Goal: Information Seeking & Learning: Learn about a topic

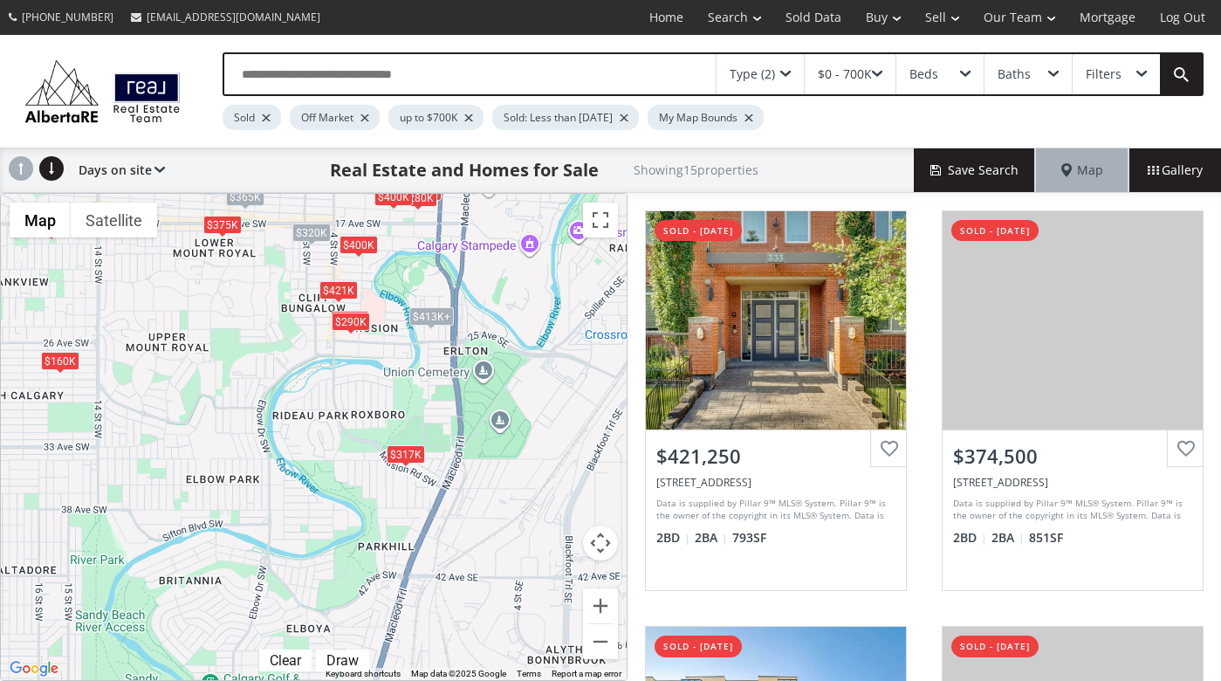
click at [388, 350] on div "To navigate, press the arrow keys. $421K $375K $240K $178K $300K $290K $317K $1…" at bounding box center [314, 437] width 626 height 486
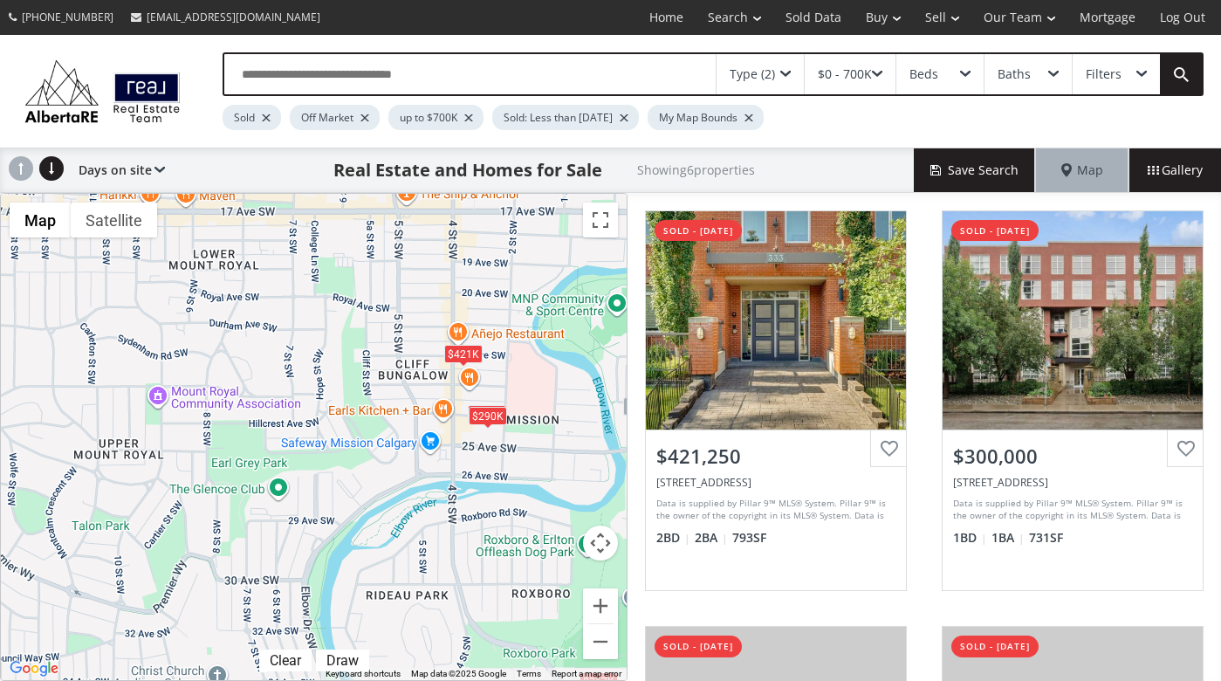
drag, startPoint x: 373, startPoint y: 332, endPoint x: 550, endPoint y: 447, distance: 211.4
click at [550, 447] on div "To navigate, press the arrow keys. $421K $300K $290K $317K $413K+ $413K+" at bounding box center [314, 437] width 626 height 486
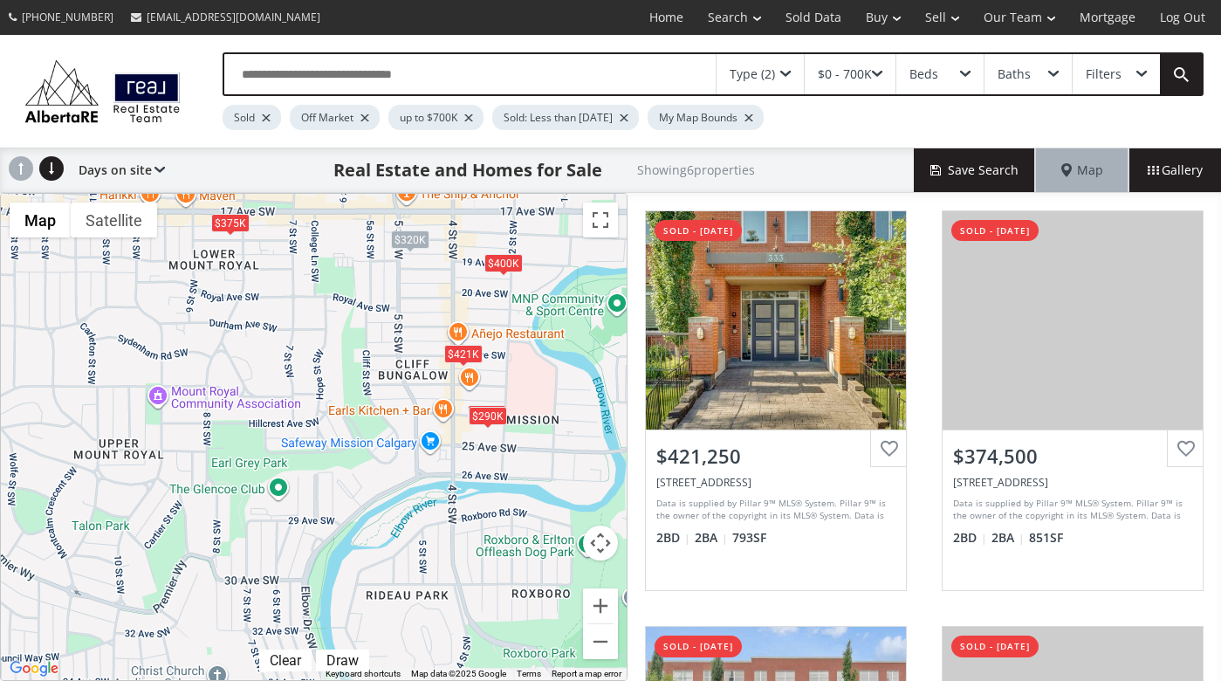
click at [238, 228] on div "$375K" at bounding box center [230, 222] width 38 height 18
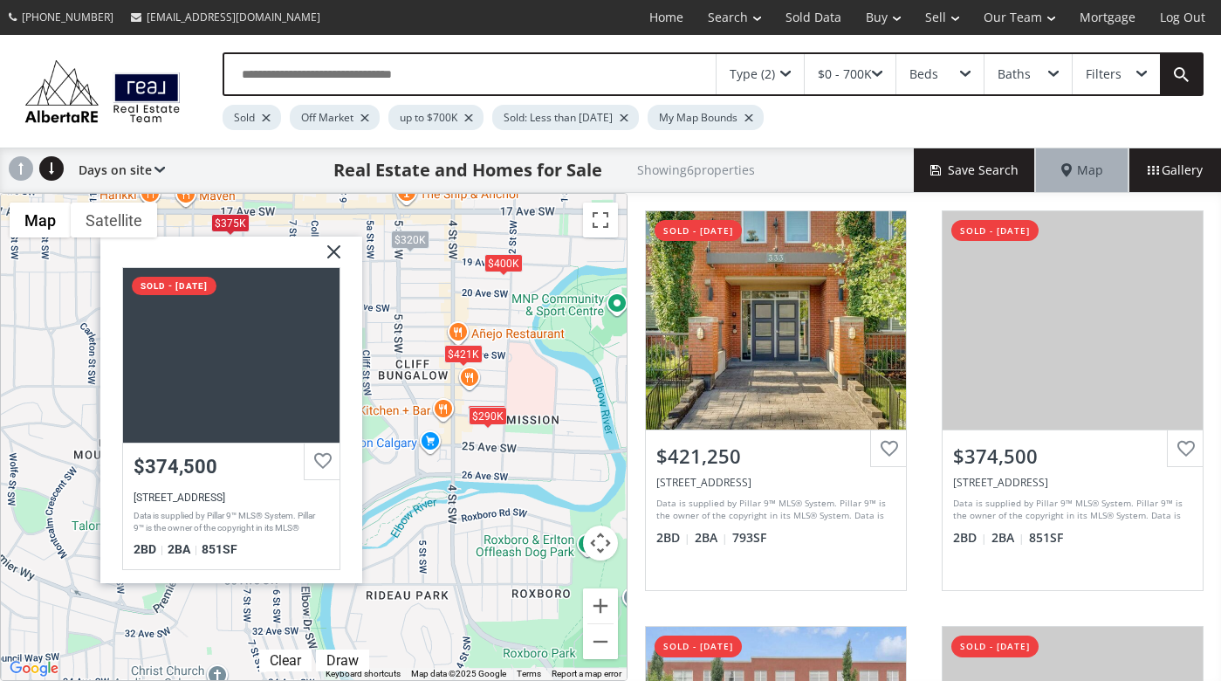
click at [418, 295] on div "To navigate, press the arrow keys. $421K $375K $300K $290K $400K $320K 18 Avenu…" at bounding box center [314, 437] width 626 height 486
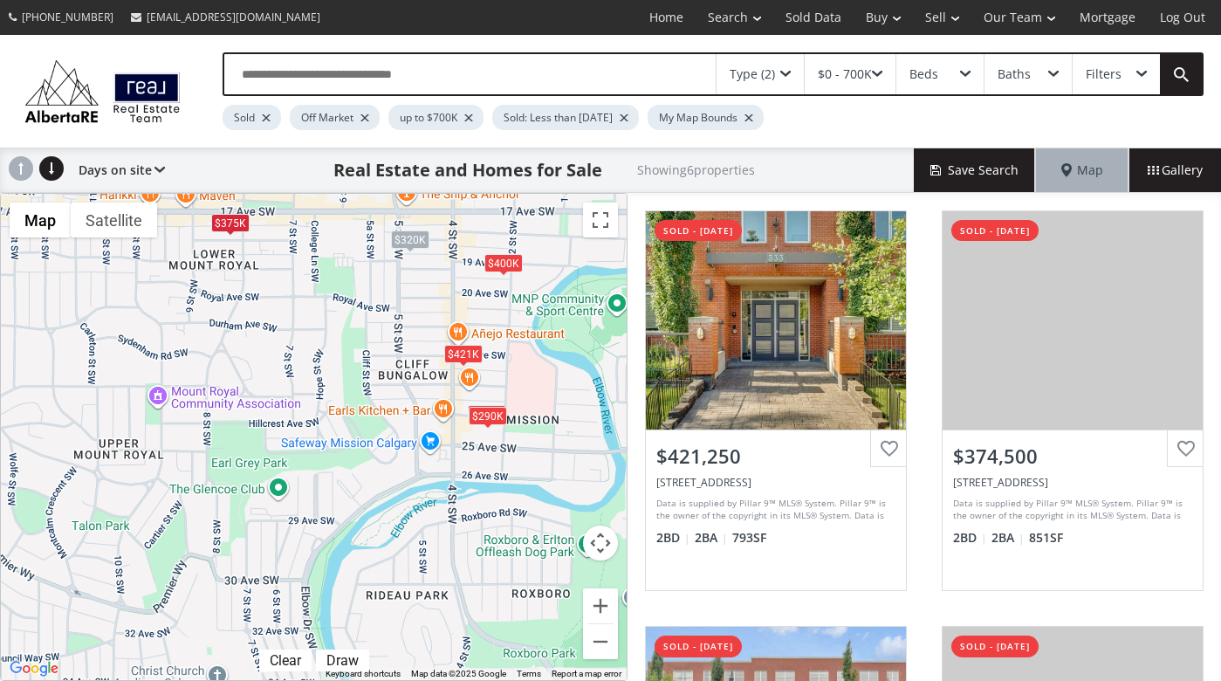
click at [411, 237] on div "$320K" at bounding box center [409, 239] width 38 height 18
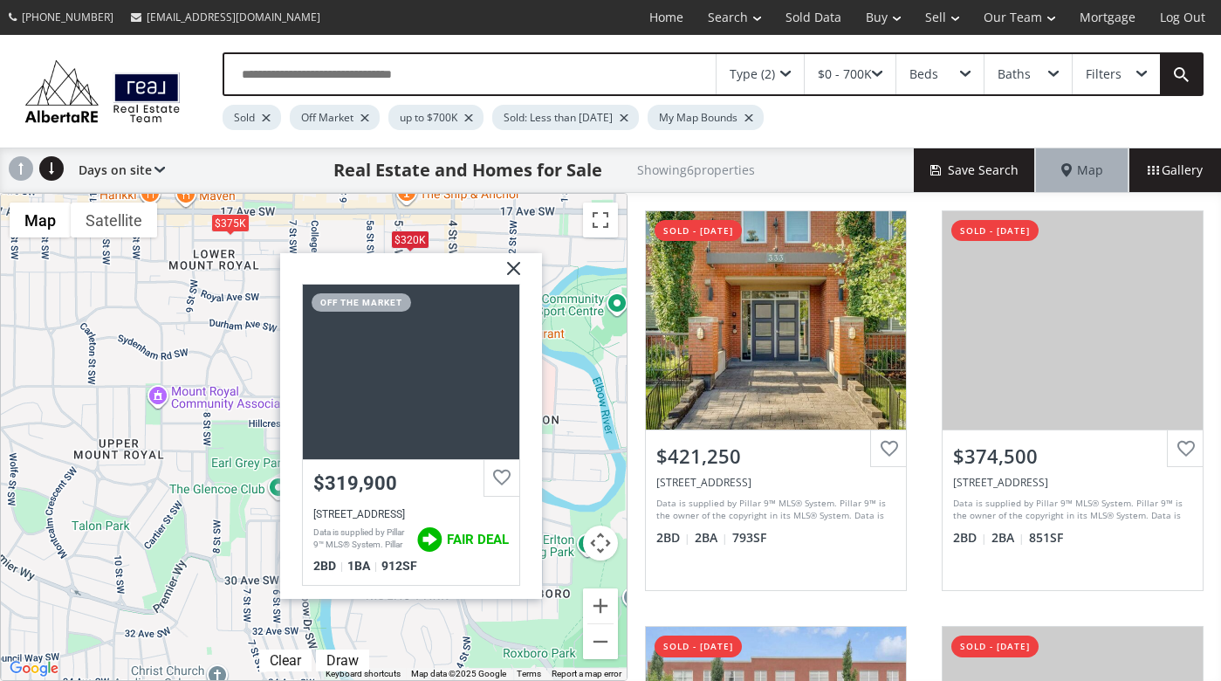
click at [188, 436] on div "To navigate, press the arrow keys. $421K $375K $300K $290K $400K $320K 18 Avenu…" at bounding box center [314, 437] width 626 height 486
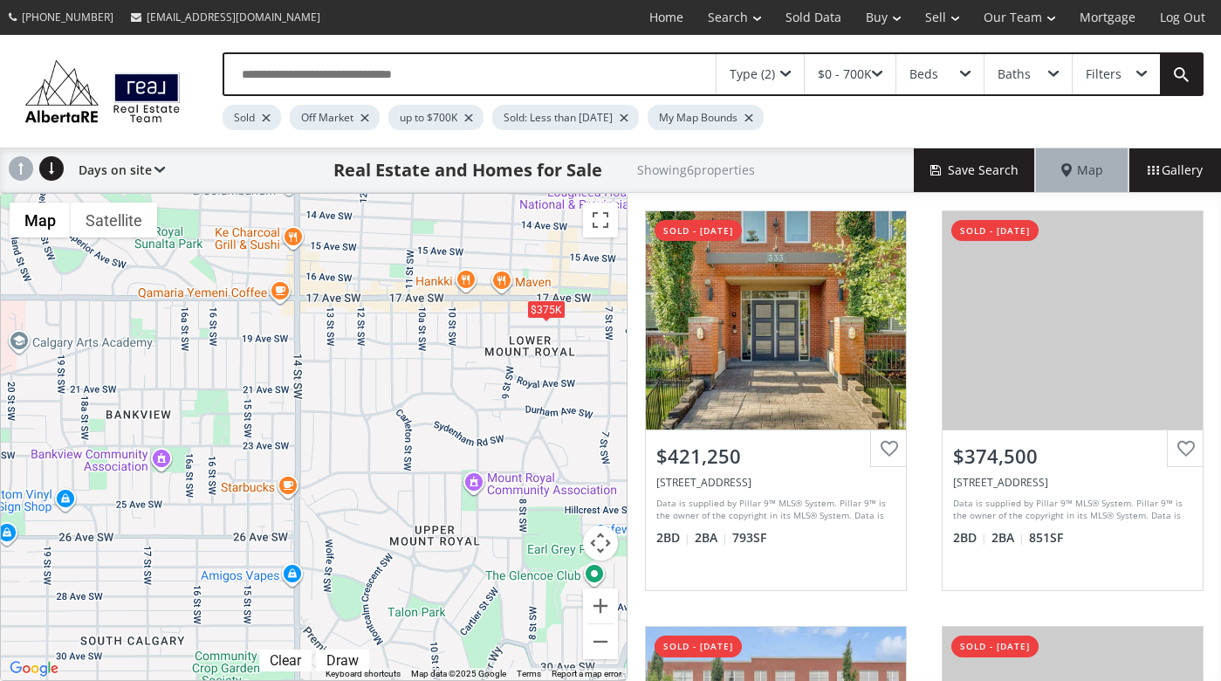
drag, startPoint x: 189, startPoint y: 422, endPoint x: 468, endPoint y: 524, distance: 297.4
click at [468, 524] on div "To navigate, press the arrow keys. $421K $375K $300K $290K $400K $320K" at bounding box center [314, 437] width 626 height 486
